Goal: Complete application form

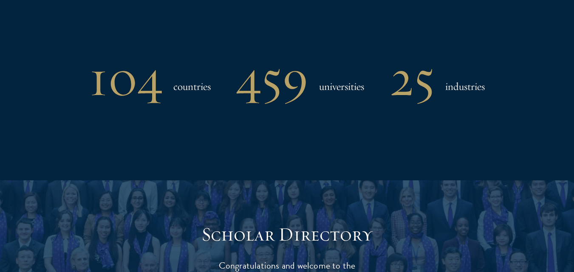
scroll to position [715, 0]
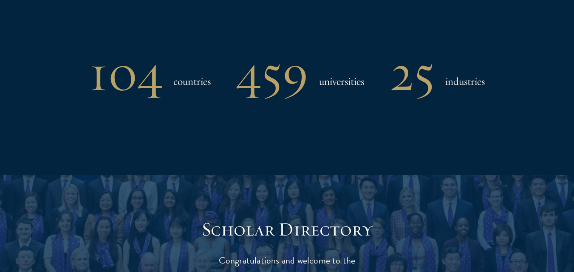
click at [461, 75] on h3 "industries" at bounding box center [464, 81] width 39 height 17
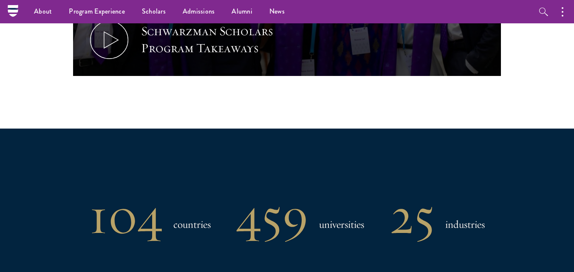
scroll to position [567, 0]
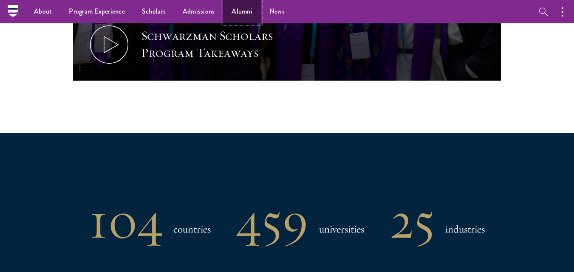
click at [241, 16] on link "Alumni" at bounding box center [242, 11] width 38 height 23
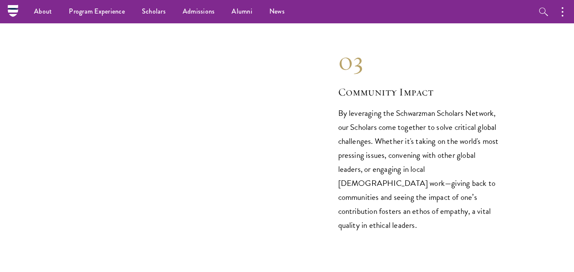
scroll to position [1256, 0]
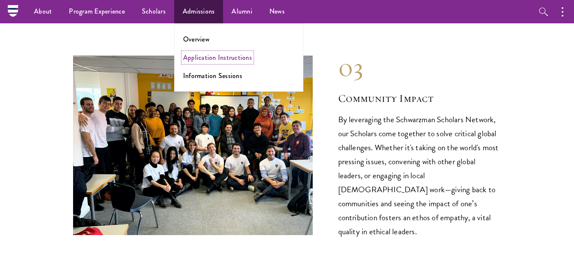
click at [200, 55] on link "Application Instructions" at bounding box center [217, 58] width 69 height 10
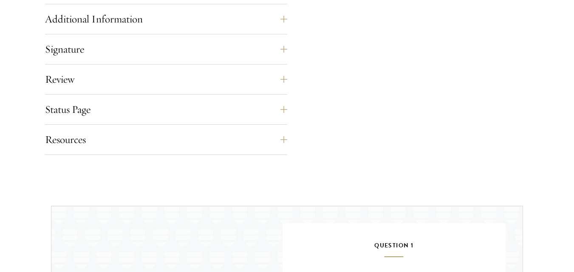
scroll to position [694, 0]
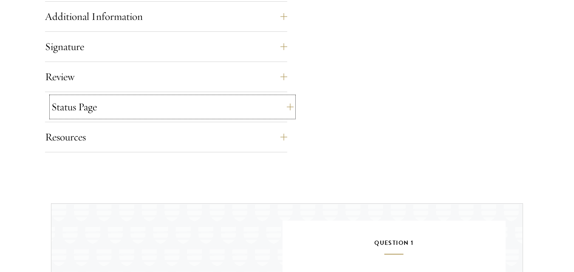
click at [152, 105] on button "Status Page" at bounding box center [172, 107] width 242 height 20
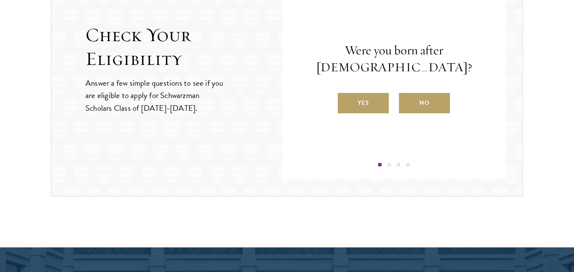
scroll to position [1133, 0]
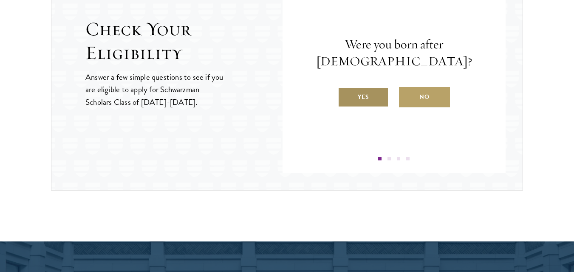
click at [359, 96] on label "Yes" at bounding box center [363, 97] width 51 height 20
click at [345, 96] on input "Yes" at bounding box center [342, 92] width 8 height 8
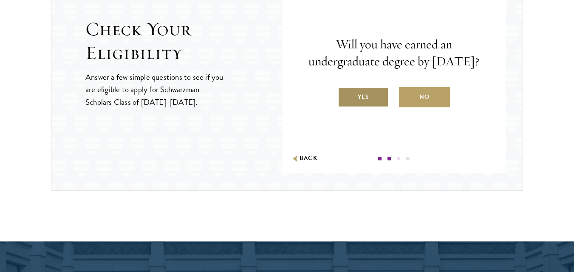
click at [365, 104] on label "Yes" at bounding box center [363, 97] width 51 height 20
click at [345, 96] on input "Yes" at bounding box center [342, 92] width 8 height 8
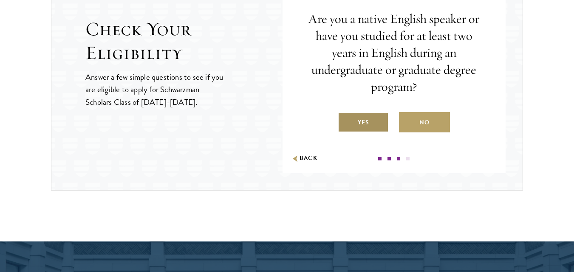
click at [365, 116] on label "Yes" at bounding box center [363, 122] width 51 height 20
click at [345, 116] on input "Yes" at bounding box center [342, 117] width 8 height 8
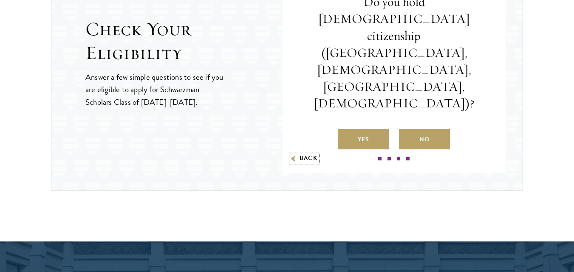
click at [310, 158] on button "Back" at bounding box center [304, 158] width 27 height 9
radio input "false"
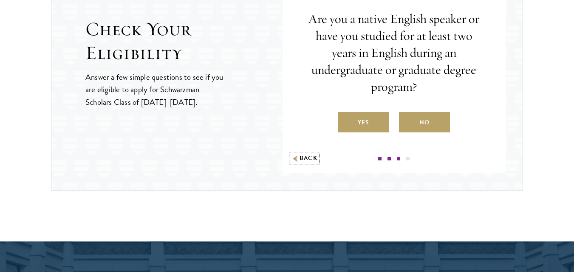
click at [310, 158] on button "Back" at bounding box center [304, 158] width 27 height 9
radio input "false"
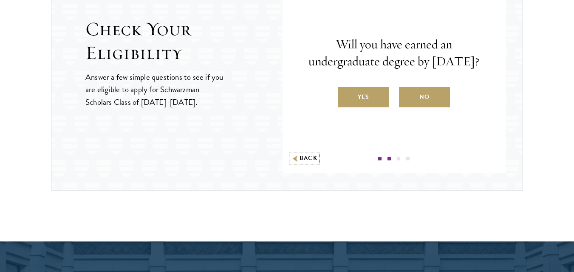
click at [310, 158] on button "Back" at bounding box center [304, 158] width 27 height 9
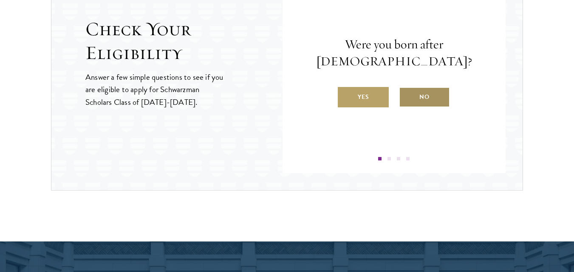
click at [420, 97] on label "No" at bounding box center [424, 97] width 51 height 20
click at [406, 96] on input "No" at bounding box center [403, 92] width 8 height 8
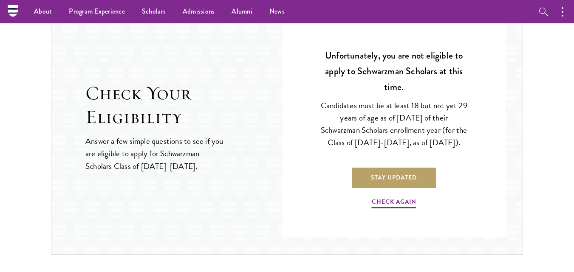
scroll to position [1064, 0]
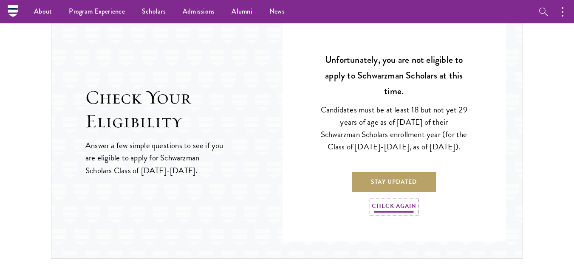
click at [405, 214] on link "Check Again" at bounding box center [394, 207] width 45 height 13
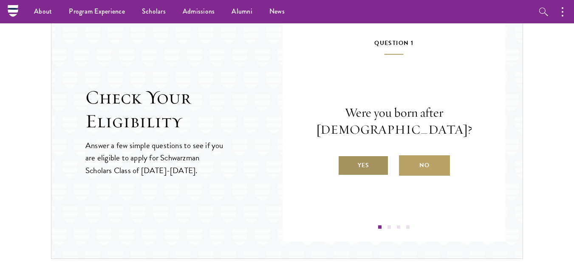
click at [374, 167] on label "Yes" at bounding box center [363, 165] width 51 height 20
click at [345, 164] on input "Yes" at bounding box center [342, 160] width 8 height 8
radio input "true"
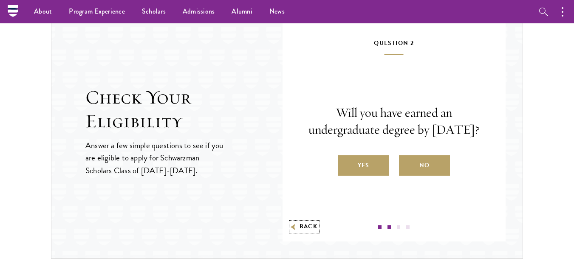
click at [311, 224] on button "Back" at bounding box center [304, 227] width 27 height 9
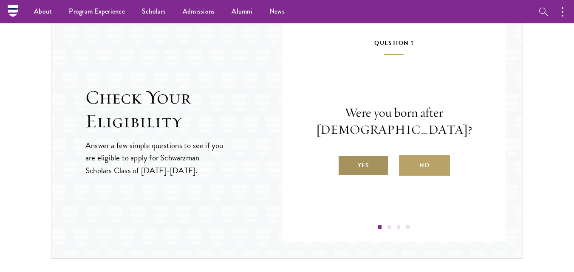
click at [370, 167] on label "Yes" at bounding box center [363, 165] width 51 height 20
click at [345, 164] on input "Yes" at bounding box center [342, 160] width 8 height 8
click at [367, 176] on label "Yes" at bounding box center [363, 165] width 51 height 20
click at [345, 164] on input "Yes" at bounding box center [342, 160] width 8 height 8
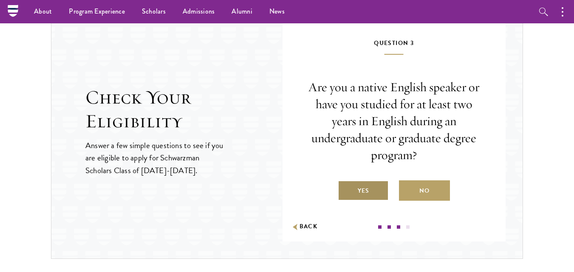
click at [367, 184] on label "Yes" at bounding box center [363, 190] width 51 height 20
click at [345, 184] on input "Yes" at bounding box center [342, 186] width 8 height 8
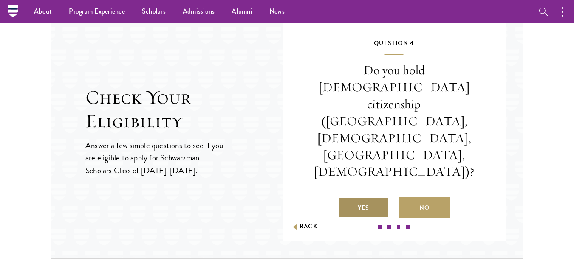
click at [379, 197] on label "Yes" at bounding box center [363, 207] width 51 height 20
click at [345, 199] on input "Yes" at bounding box center [342, 203] width 8 height 8
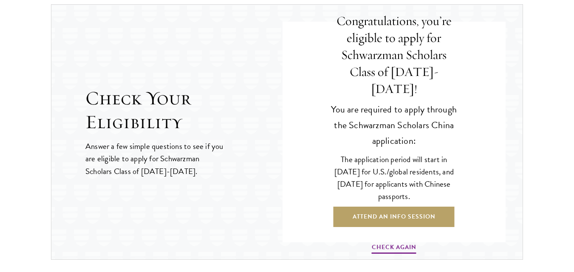
scroll to position [1070, 0]
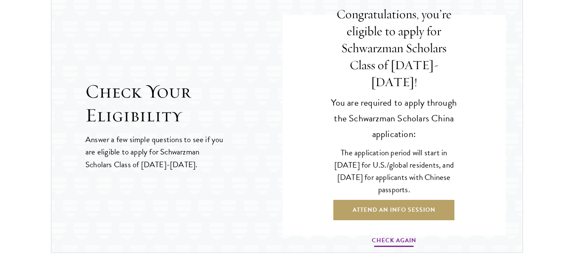
click at [403, 237] on link "Check Again" at bounding box center [394, 241] width 45 height 13
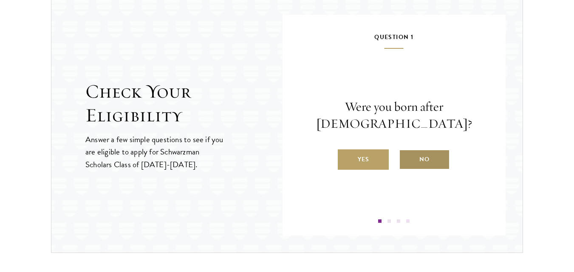
click at [422, 157] on label "No" at bounding box center [424, 159] width 51 height 20
click at [406, 157] on input "No" at bounding box center [403, 154] width 8 height 8
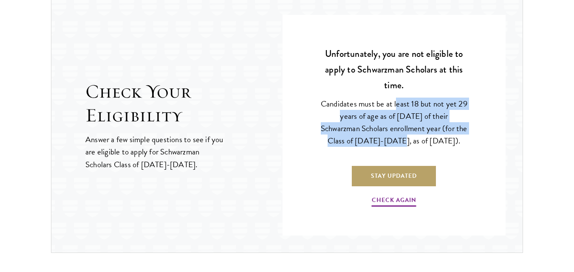
drag, startPoint x: 397, startPoint y: 98, endPoint x: 409, endPoint y: 133, distance: 37.9
click at [409, 133] on p "Candidates must be at least 18 but not yet 29 years of age as of August 1 of th…" at bounding box center [394, 122] width 147 height 49
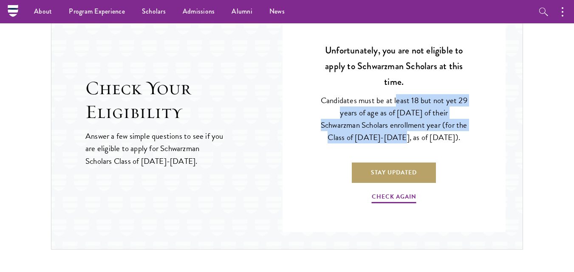
scroll to position [1073, 0]
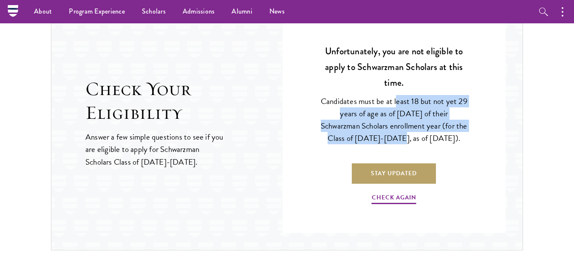
click at [499, 186] on div "Question 1 Were you born after August 1, 1998? Yes No Question 2 Will you have …" at bounding box center [393, 122] width 223 height 221
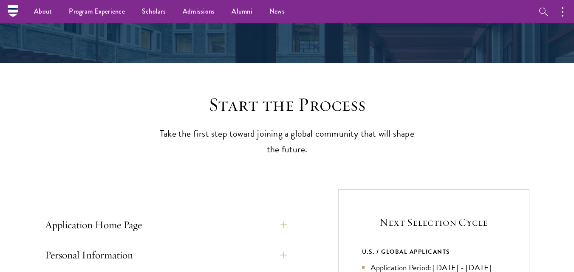
scroll to position [85, 0]
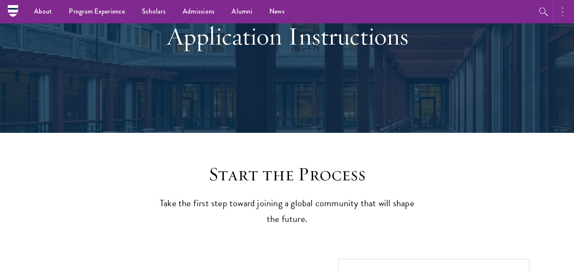
click at [558, 17] on button "button" at bounding box center [564, 11] width 19 height 23
